Goal: Task Accomplishment & Management: Complete application form

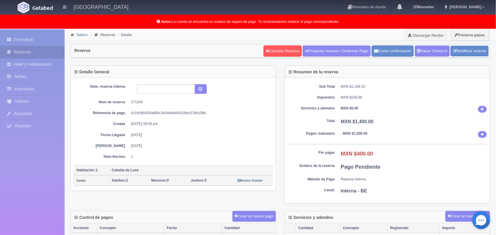
click at [79, 34] on link "Tablero" at bounding box center [81, 35] width 11 height 4
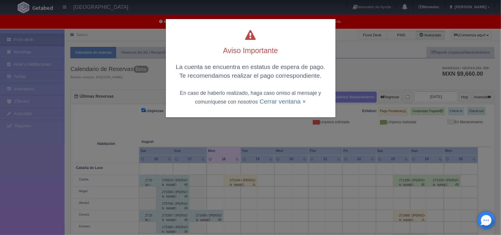
click at [425, 95] on div "Aviso Importante La cuenta se encuentra en estatus de espera de pago. Te recome…" at bounding box center [250, 117] width 501 height 235
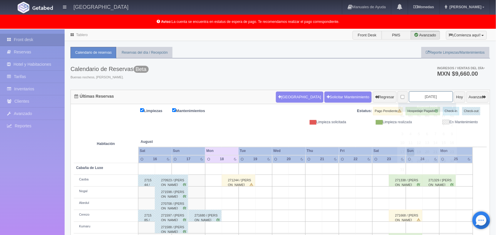
click at [424, 96] on input "2025-08-18" at bounding box center [431, 96] width 44 height 11
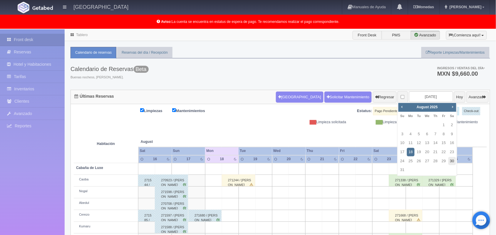
click at [452, 162] on link "30" at bounding box center [452, 161] width 8 height 9
type input "[DATE]"
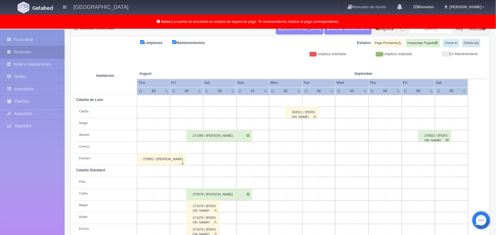
scroll to position [82, 0]
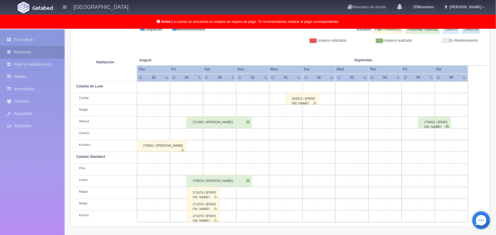
drag, startPoint x: 499, startPoint y: 103, endPoint x: 501, endPoint y: 181, distance: 78.1
click at [495, 154] on html "Hotel Xacallan Manuales de Ayuda Actualizaciones recientes Monedas Tipo de camb…" at bounding box center [248, 35] width 496 height 235
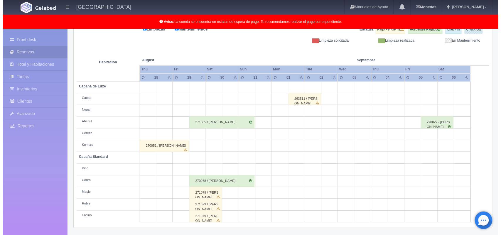
scroll to position [0, 0]
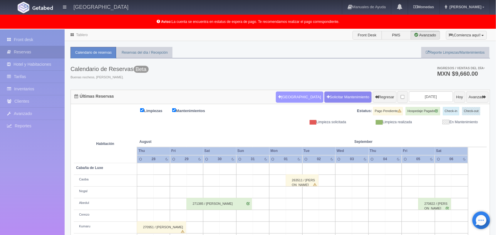
click at [282, 99] on button "Nueva Reserva" at bounding box center [299, 97] width 47 height 11
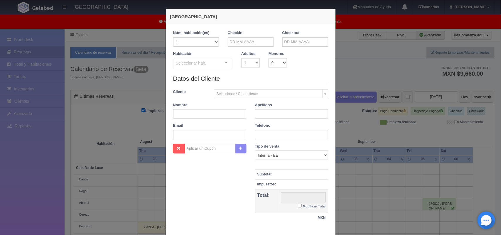
checkbox input "false"
click at [243, 40] on input "text" at bounding box center [251, 41] width 46 height 9
click at [280, 106] on link "30" at bounding box center [280, 105] width 8 height 9
type input "30-08-2025"
checkbox input "false"
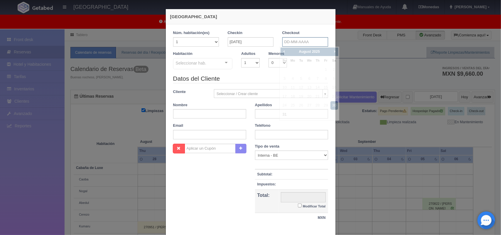
click at [304, 42] on input "text" at bounding box center [305, 41] width 46 height 9
click at [284, 116] on link "31" at bounding box center [285, 114] width 8 height 9
type input "31-08-2025"
checkbox input "false"
click at [247, 68] on select "1 2 3 4 5 6 7 8 9 10" at bounding box center [250, 62] width 18 height 9
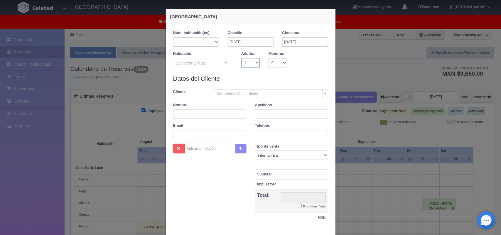
select select "2"
click at [241, 58] on select "1 2 3 4 5 6 7 8 9 10" at bounding box center [250, 62] width 18 height 9
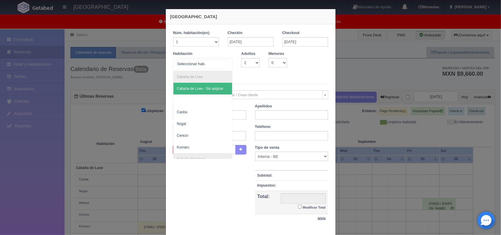
click at [226, 62] on div at bounding box center [227, 62] width 12 height 9
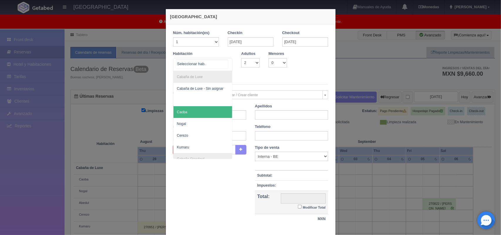
click at [217, 112] on span "Caoba" at bounding box center [203, 112] width 59 height 12
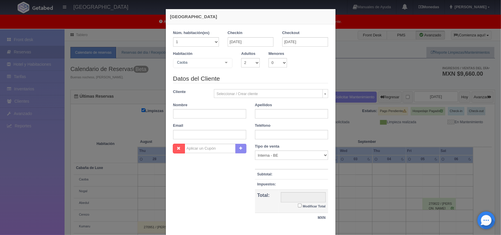
checkbox input "false"
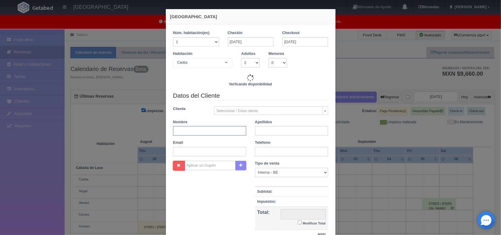
click at [213, 130] on input "text" at bounding box center [209, 130] width 73 height 9
type input "2220.00"
checkbox input "false"
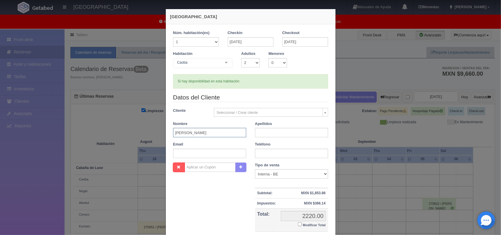
type input "JAvier"
click at [263, 134] on input "text" at bounding box center [291, 132] width 73 height 9
type input "Sanchez"
click at [262, 154] on input "text" at bounding box center [291, 153] width 73 height 9
type input "5569697871"
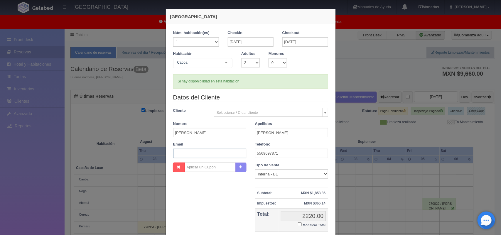
click at [199, 156] on input "text" at bounding box center [209, 153] width 73 height 9
paste input "javierdental10@outlook.com"
type input "javierdental10@outlook.com"
click at [298, 225] on input "Modificar Total" at bounding box center [300, 225] width 4 height 4
checkbox input "true"
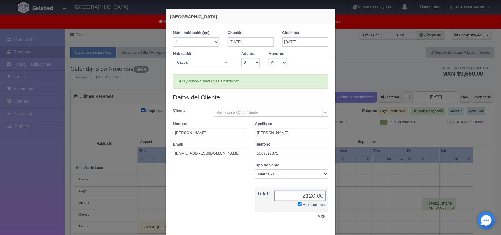
scroll to position [34, 0]
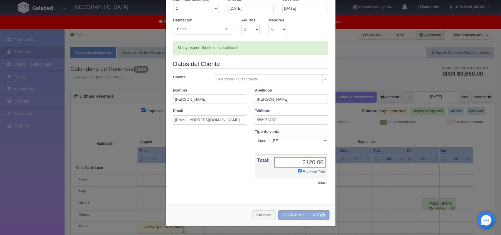
type input "2120.00"
click at [309, 215] on button "Crear Reserva" at bounding box center [303, 216] width 51 height 10
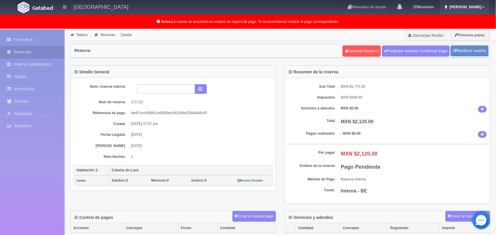
click at [483, 8] on icon at bounding box center [483, 7] width 2 height 3
click at [472, 24] on link "Salir / Log Out" at bounding box center [466, 27] width 46 height 7
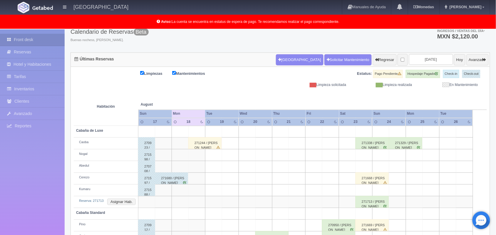
scroll to position [36, 0]
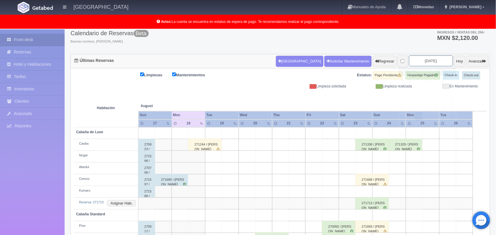
click at [423, 63] on input "2025-08-19" at bounding box center [431, 60] width 44 height 11
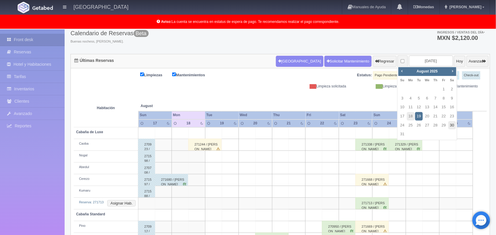
click at [452, 124] on link "30" at bounding box center [452, 125] width 8 height 9
type input "[DATE]"
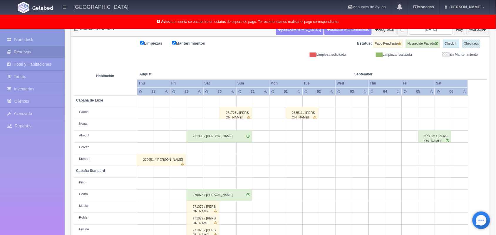
scroll to position [82, 0]
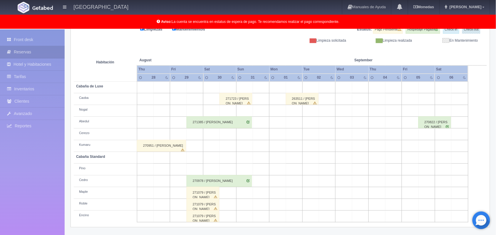
click at [236, 100] on div "271723 / JAvier Sanchez" at bounding box center [235, 99] width 33 height 12
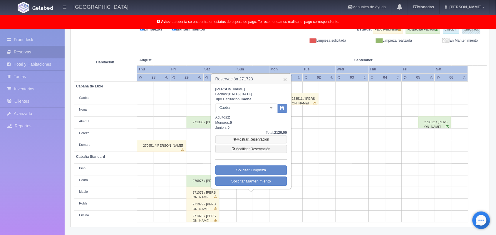
click at [250, 141] on link "Mostrar Reservación" at bounding box center [251, 139] width 72 height 8
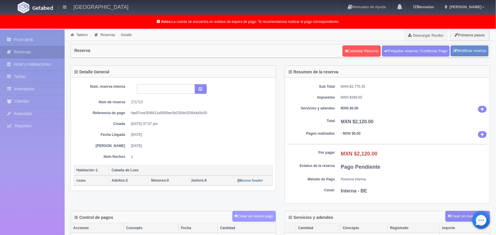
click at [253, 216] on button "Crear un nuevo pago" at bounding box center [253, 216] width 43 height 11
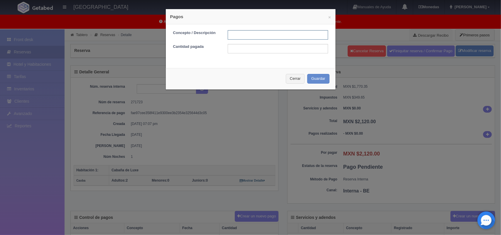
click at [254, 34] on input "text" at bounding box center [278, 34] width 100 height 9
type input "Pago transferencia $2120.00"
click at [243, 50] on input "text" at bounding box center [278, 48] width 100 height 9
type input "2120.00"
click at [280, 35] on input "Pago transferencia $2120.00" at bounding box center [278, 34] width 100 height 9
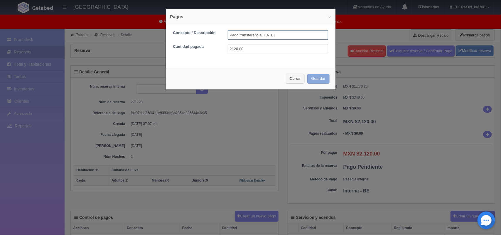
type input "Pago transferencia [DATE]"
click at [311, 80] on button "Guardar" at bounding box center [318, 79] width 22 height 10
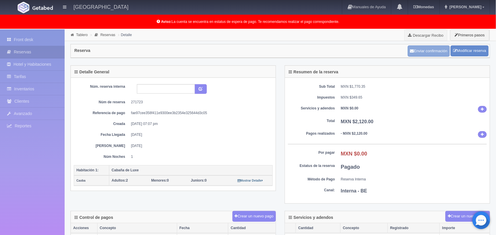
click at [430, 51] on button "Enviar confirmación" at bounding box center [429, 51] width 42 height 11
click at [80, 33] on link "Tablero" at bounding box center [81, 35] width 11 height 4
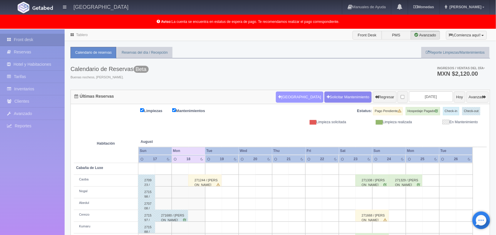
click at [292, 94] on button "[GEOGRAPHIC_DATA]" at bounding box center [299, 97] width 47 height 11
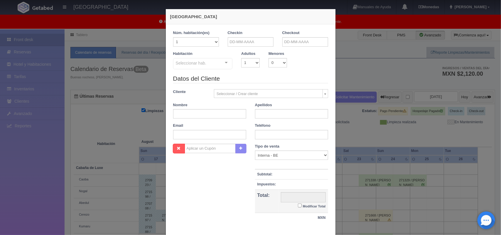
checkbox input "false"
click at [244, 44] on input "text" at bounding box center [251, 41] width 46 height 9
click at [261, 99] on link "21" at bounding box center [264, 96] width 8 height 9
type input "[DATE]"
checkbox input "false"
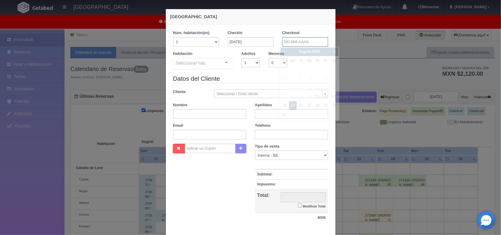
click at [308, 43] on input "text" at bounding box center [305, 41] width 46 height 9
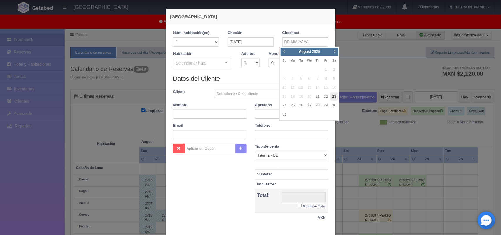
click at [335, 95] on link "23" at bounding box center [335, 96] width 8 height 9
type input "[DATE]"
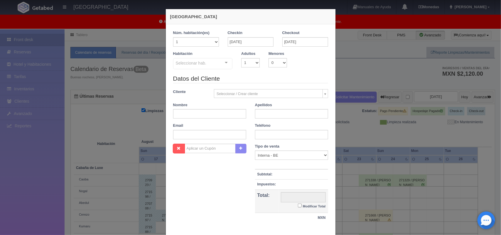
checkbox input "false"
click at [248, 60] on select "1 2 3 4 5 6 7 8 9 10" at bounding box center [250, 62] width 18 height 9
select select "2"
click at [241, 58] on select "1 2 3 4 5 6 7 8 9 10" at bounding box center [250, 62] width 18 height 9
click at [222, 63] on div "Cabaña de Luxe Cabaña de Luxe - Sin asignar Caoba Nogal Abedul Cerezo Kumaru Ca…" at bounding box center [203, 64] width 60 height 13
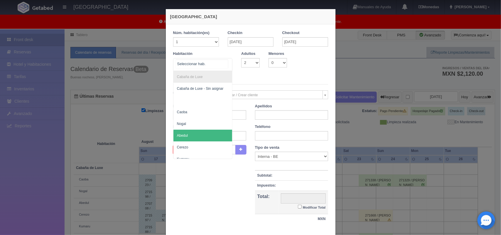
click at [212, 132] on span "Abedul" at bounding box center [203, 136] width 59 height 12
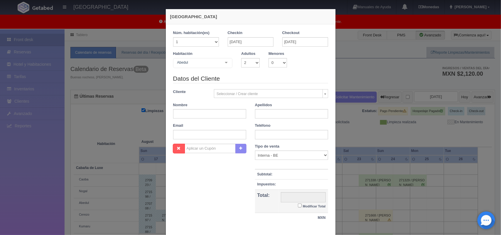
checkbox input "false"
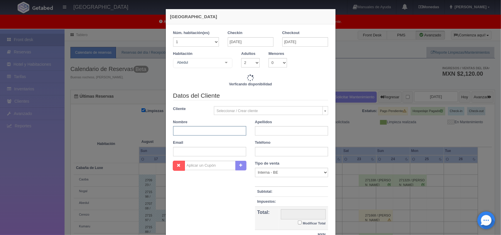
click at [206, 129] on input "text" at bounding box center [209, 130] width 73 height 9
type input "3300.00"
checkbox input "false"
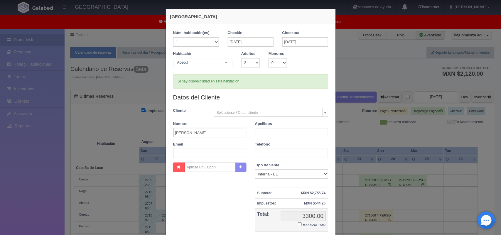
type input "[PERSON_NAME]"
click at [302, 133] on input "text" at bounding box center [291, 132] width 73 height 9
type input "[PERSON_NAME]"
click at [275, 155] on input "text" at bounding box center [291, 153] width 73 height 9
type input "5567026835"
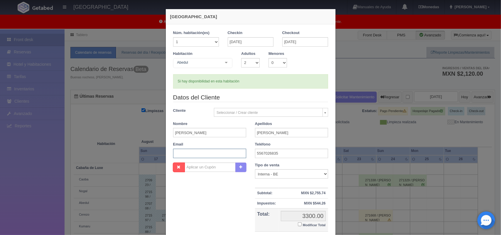
click at [209, 155] on input "text" at bounding box center [209, 153] width 73 height 9
paste input "[PERSON_NAME][EMAIL_ADDRESS][DOMAIN_NAME]"
type input "[PERSON_NAME][EMAIL_ADDRESS][DOMAIN_NAME]"
click at [298, 223] on input "Modificar Total" at bounding box center [300, 225] width 4 height 4
checkbox input "true"
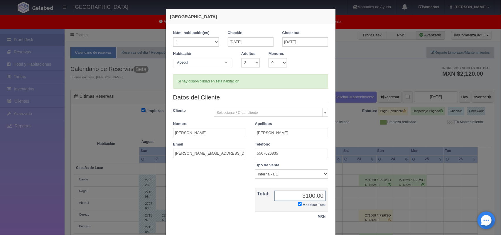
scroll to position [34, 0]
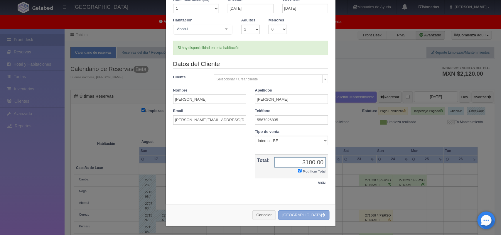
type input "3100.00"
click at [300, 213] on button "Crear Reserva" at bounding box center [303, 216] width 51 height 10
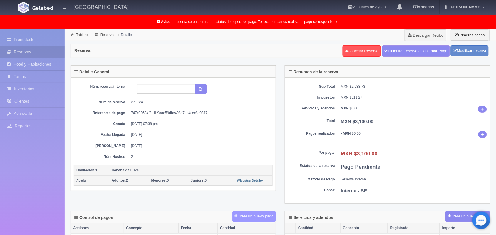
click at [247, 220] on button "Crear un nuevo pago" at bounding box center [253, 216] width 43 height 11
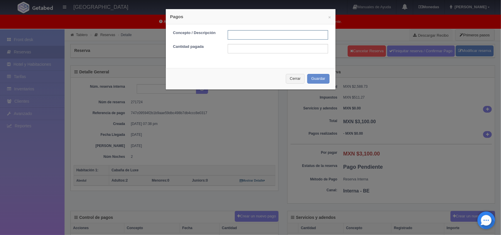
click at [256, 36] on input "text" at bounding box center [278, 34] width 100 height 9
type input "Pago transferencia 18/08/2025"
click at [272, 48] on input "text" at bounding box center [278, 48] width 100 height 9
type input "3100.00"
click at [315, 78] on button "Guardar" at bounding box center [318, 79] width 22 height 10
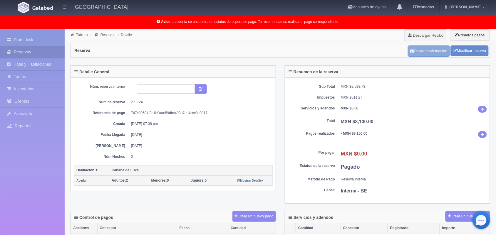
click at [422, 52] on button "Enviar confirmación" at bounding box center [429, 51] width 42 height 11
